Goal: Information Seeking & Learning: Learn about a topic

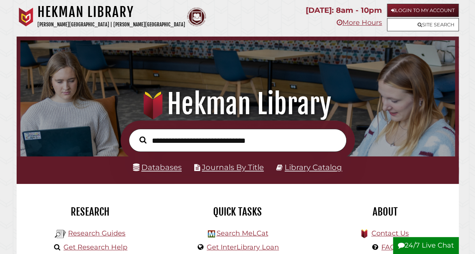
scroll to position [143, 430]
click at [402, 245] on icon at bounding box center [401, 245] width 7 height 7
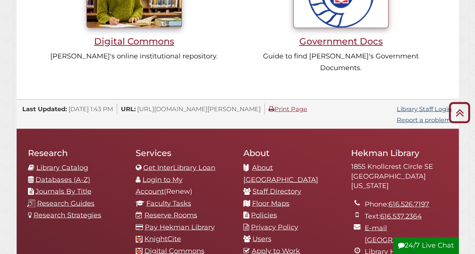
scroll to position [714, 0]
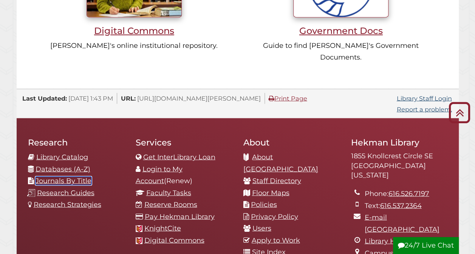
click at [57, 177] on link "Journals By Title" at bounding box center [63, 181] width 56 height 8
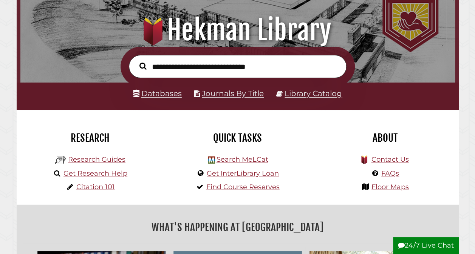
scroll to position [80, 0]
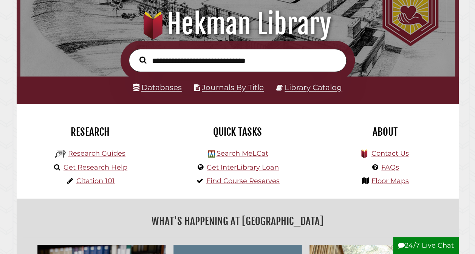
click at [252, 71] on input "text" at bounding box center [237, 60] width 217 height 23
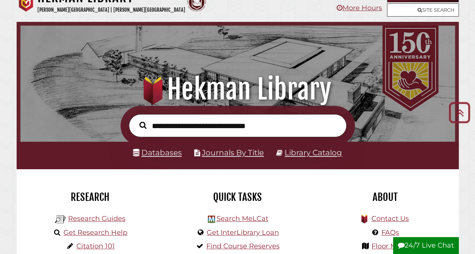
scroll to position [0, 0]
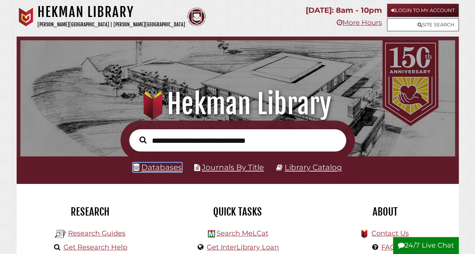
click at [155, 167] on link "Databases" at bounding box center [157, 167] width 49 height 9
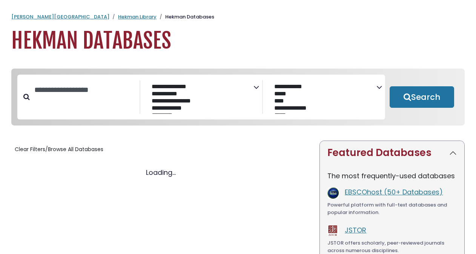
select select "Database Subject Filter"
select select "Database Vendors Filter"
select select "Database Subject Filter"
select select "Database Vendors Filter"
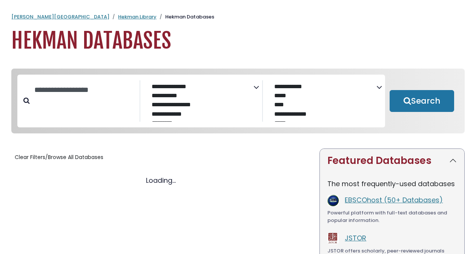
select select "Database Subject Filter"
select select "Database Vendors Filter"
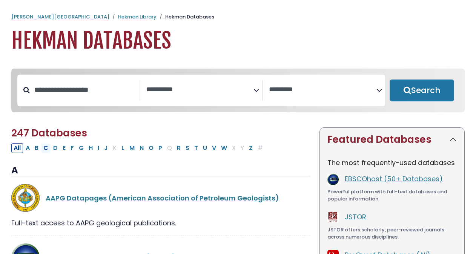
click at [46, 150] on button "C" at bounding box center [45, 148] width 9 height 10
select select "Database Subject Filter"
select select "Database Vendors Filter"
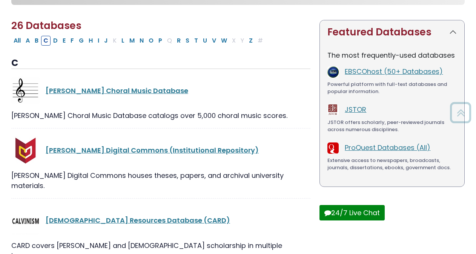
scroll to position [108, 0]
click at [88, 42] on button "H" at bounding box center [90, 40] width 9 height 10
select select "Database Subject Filter"
select select "Database Vendors Filter"
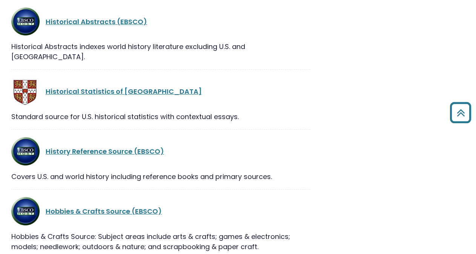
scroll to position [698, 0]
click at [153, 86] on link "Historical Statistics of the United States" at bounding box center [124, 90] width 156 height 9
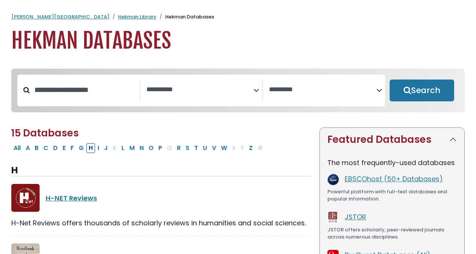
select select "Database Subject Filter"
select select "Database Vendors Filter"
click at [39, 149] on button "B" at bounding box center [36, 148] width 8 height 10
select select "Database Subject Filter"
select select "Database Vendors Filter"
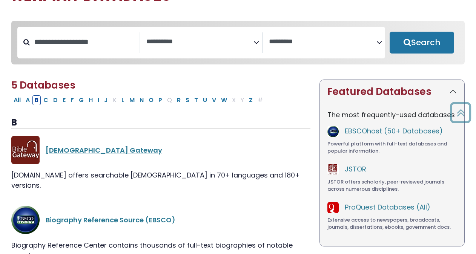
scroll to position [48, 0]
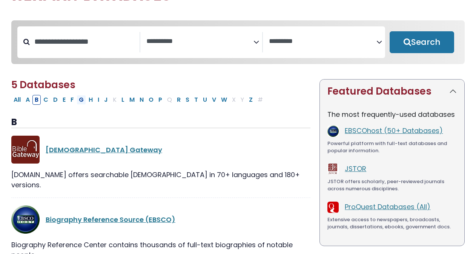
click at [79, 102] on button "G" at bounding box center [81, 100] width 9 height 10
select select "Database Subject Filter"
select select "Database Vendors Filter"
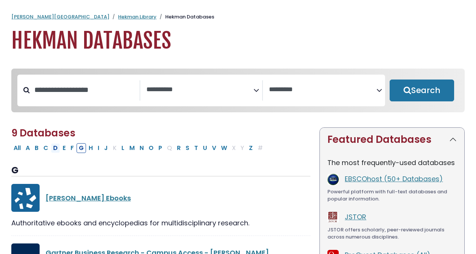
click at [53, 151] on button "D" at bounding box center [55, 148] width 9 height 10
select select "Database Subject Filter"
select select "Database Vendors Filter"
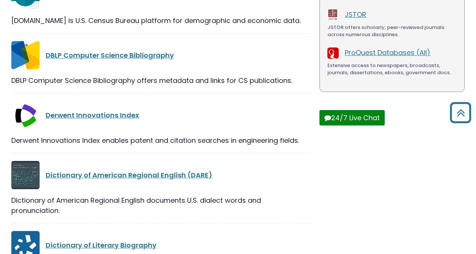
scroll to position [203, 0]
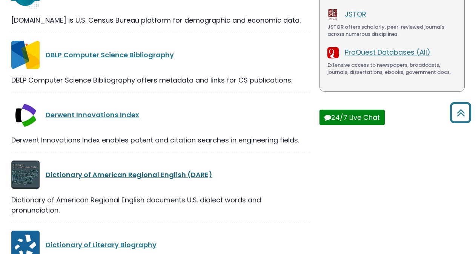
click at [70, 176] on link "Dictionary of American Regional English (DARE)" at bounding box center [129, 174] width 167 height 9
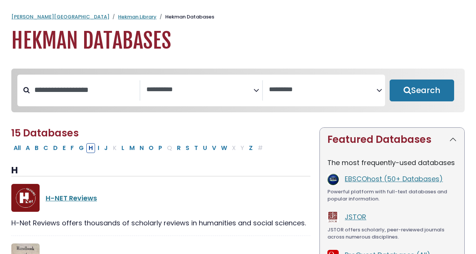
select select "Database Subject Filter"
select select "Database Vendors Filter"
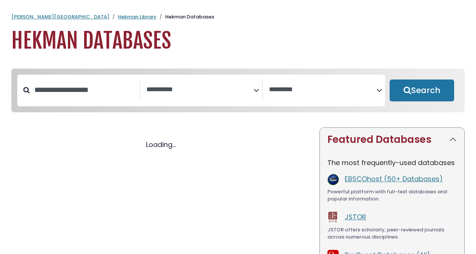
select select "Database Subject Filter"
select select "Database Vendors Filter"
select select "Database Subject Filter"
select select "Database Vendors Filter"
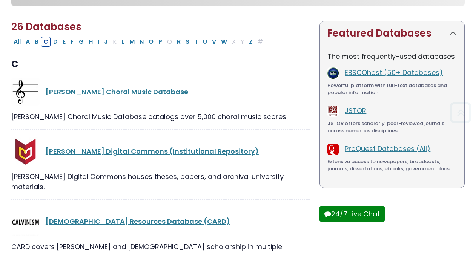
scroll to position [108, 0]
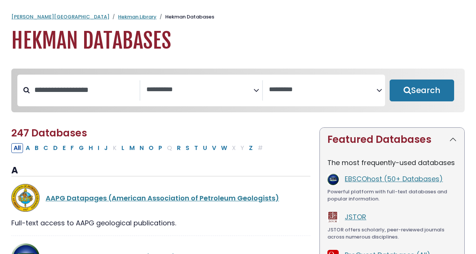
select select "Database Subject Filter"
select select "Database Vendors Filter"
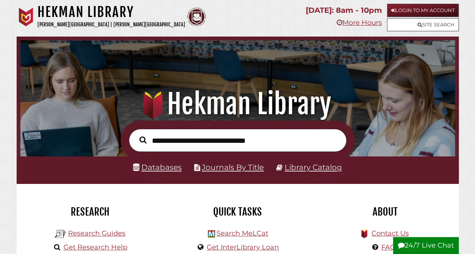
scroll to position [143, 430]
click at [223, 246] on link "Get InterLibrary Loan" at bounding box center [243, 248] width 72 height 8
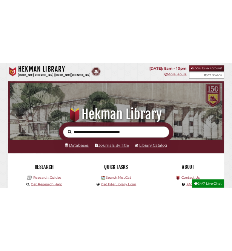
scroll to position [143, 430]
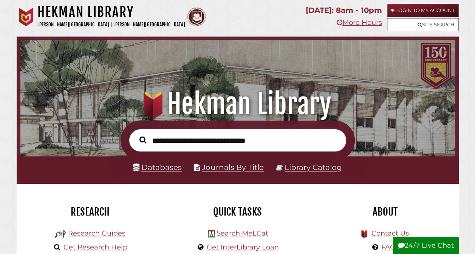
click at [327, 223] on div "About" at bounding box center [385, 212] width 136 height 28
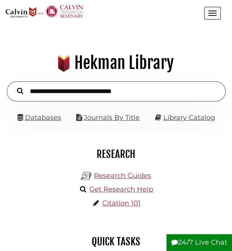
scroll to position [4, 4]
click at [82, 92] on input "text" at bounding box center [116, 92] width 219 height 20
type input "**********"
click at [13, 86] on button "Search" at bounding box center [20, 90] width 14 height 9
